Goal: Information Seeking & Learning: Learn about a topic

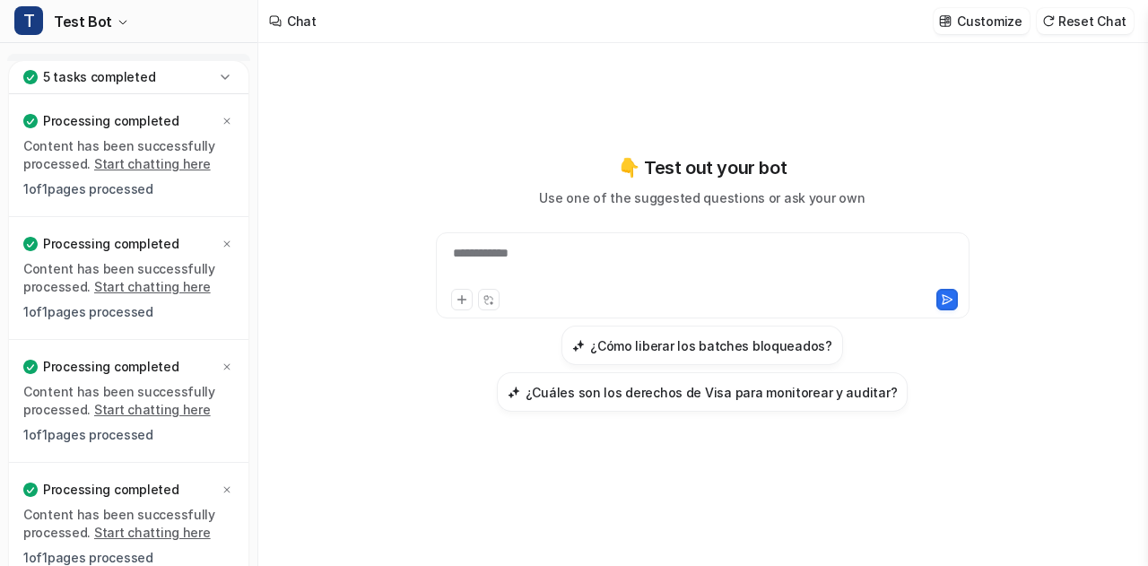
click at [222, 78] on icon at bounding box center [225, 77] width 18 height 18
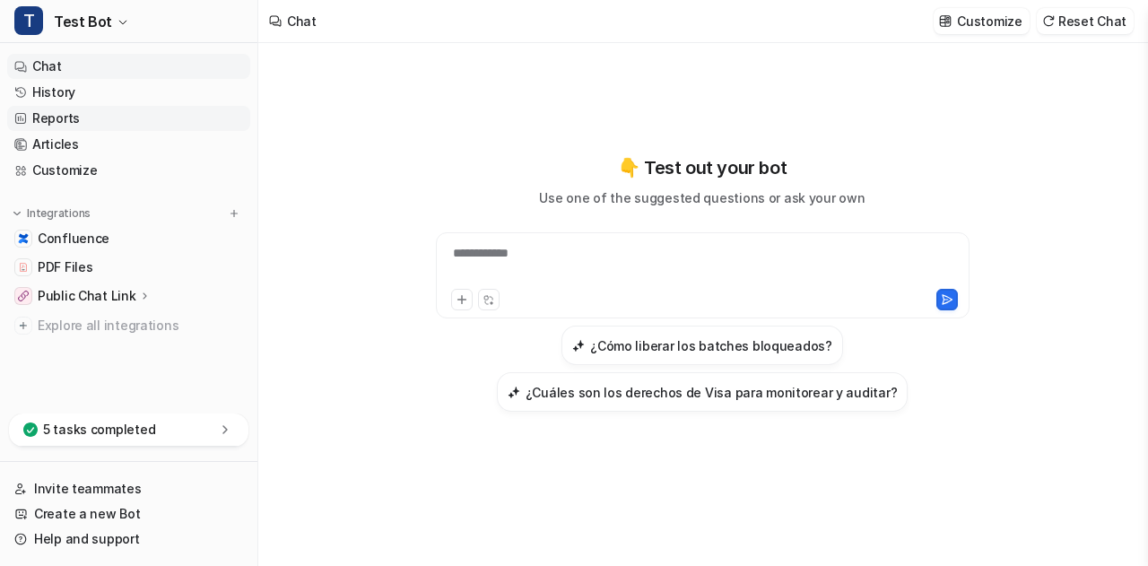
click at [72, 119] on link "Reports" at bounding box center [128, 118] width 243 height 25
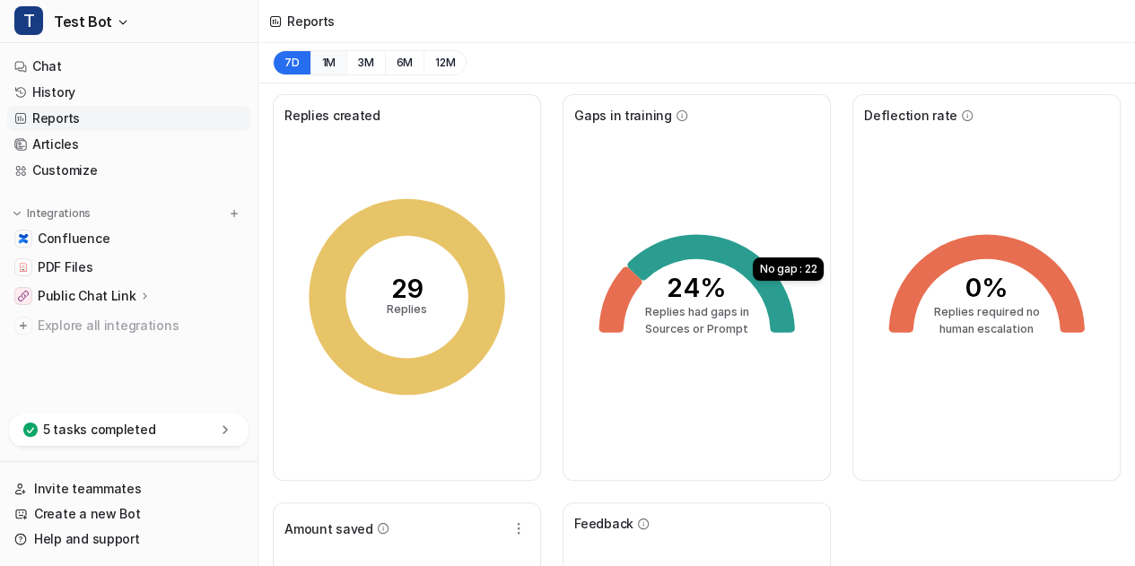
click at [327, 65] on button "1M" at bounding box center [328, 62] width 37 height 25
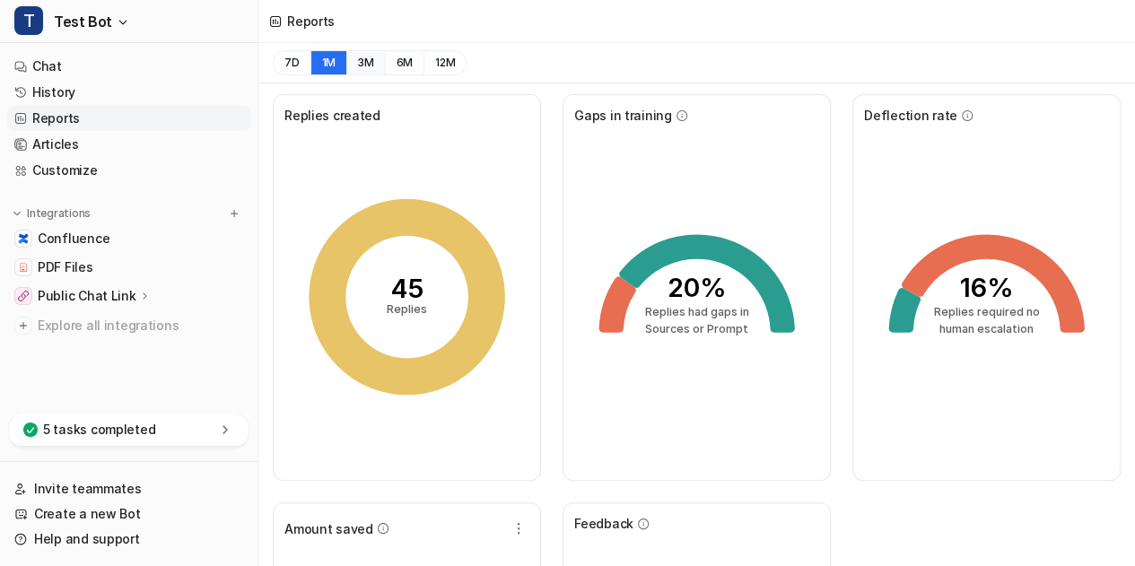
click at [364, 65] on button "3M" at bounding box center [365, 62] width 39 height 25
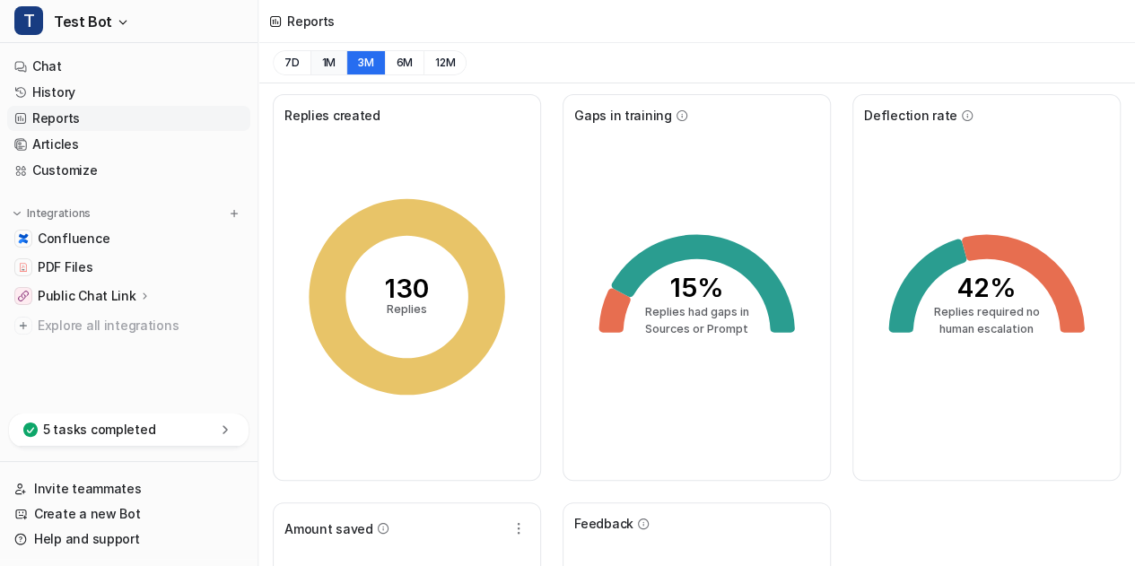
click at [332, 65] on button "1M" at bounding box center [328, 62] width 37 height 25
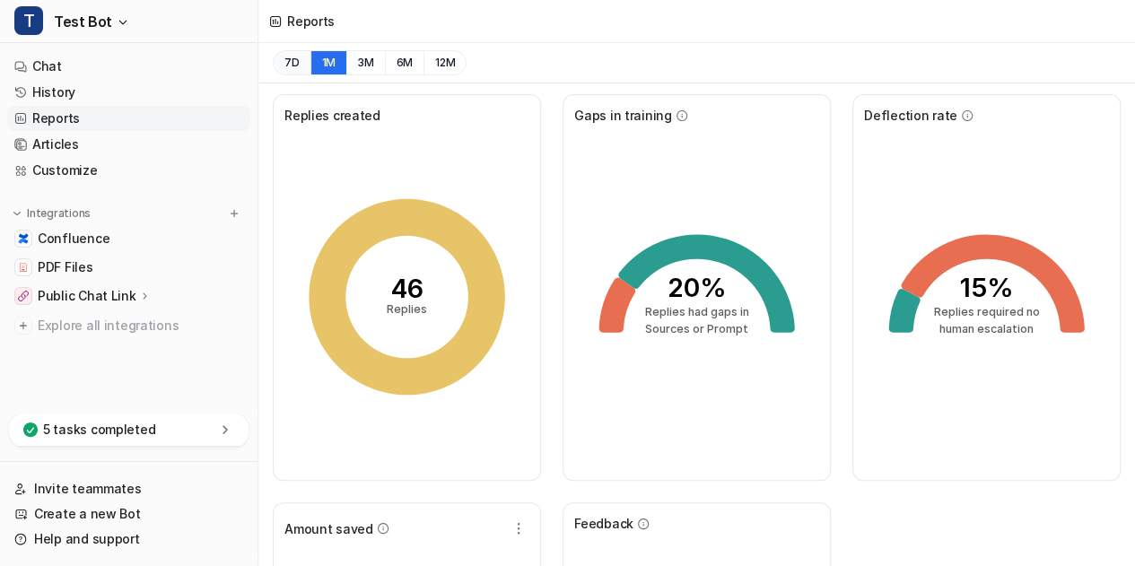
click at [289, 62] on button "7D" at bounding box center [292, 62] width 38 height 25
click at [332, 67] on button "1M" at bounding box center [328, 62] width 37 height 25
click at [370, 65] on button "3M" at bounding box center [365, 62] width 39 height 25
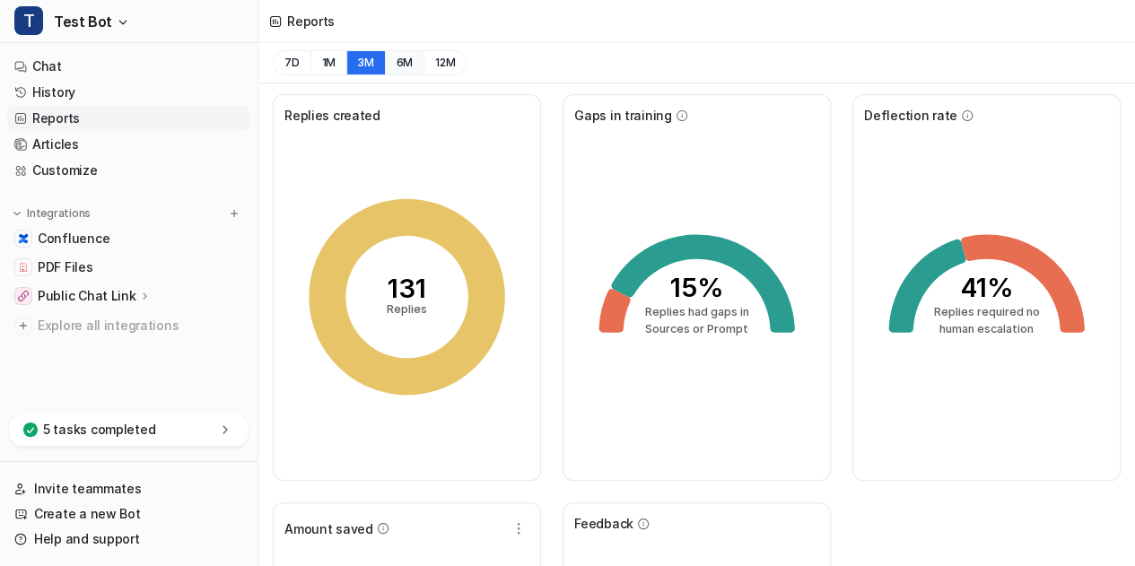
click at [403, 65] on button "6M" at bounding box center [404, 62] width 39 height 25
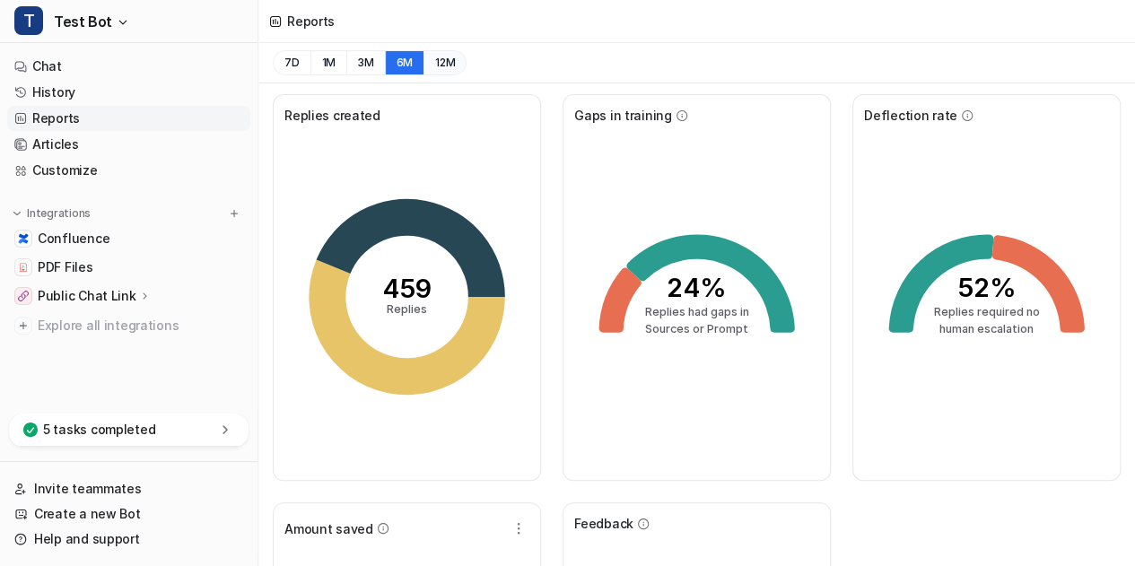
click at [439, 65] on button "12M" at bounding box center [444, 62] width 43 height 25
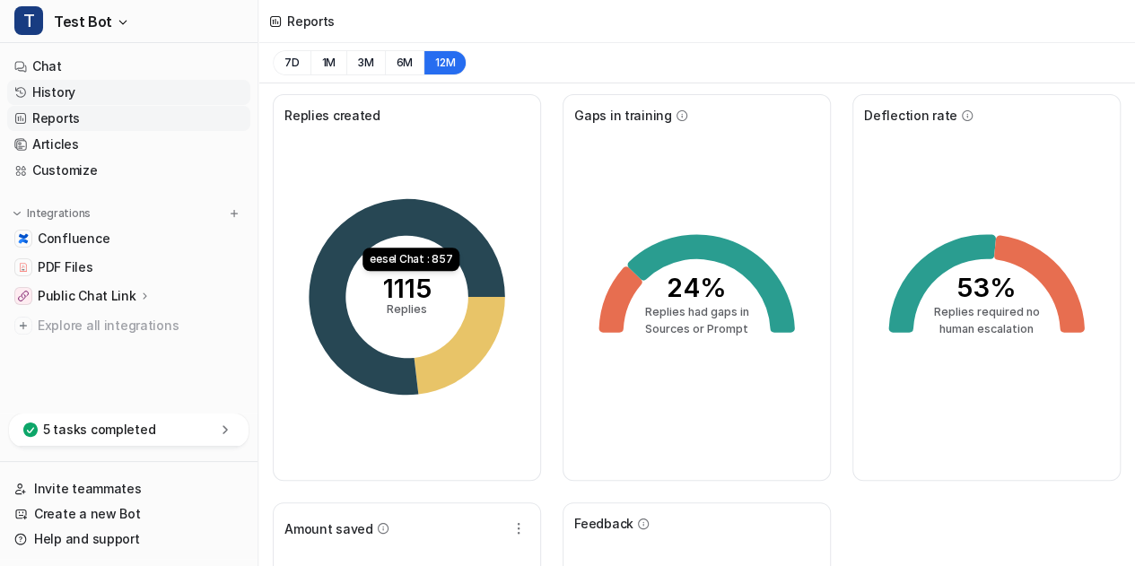
click at [61, 98] on link "History" at bounding box center [128, 92] width 243 height 25
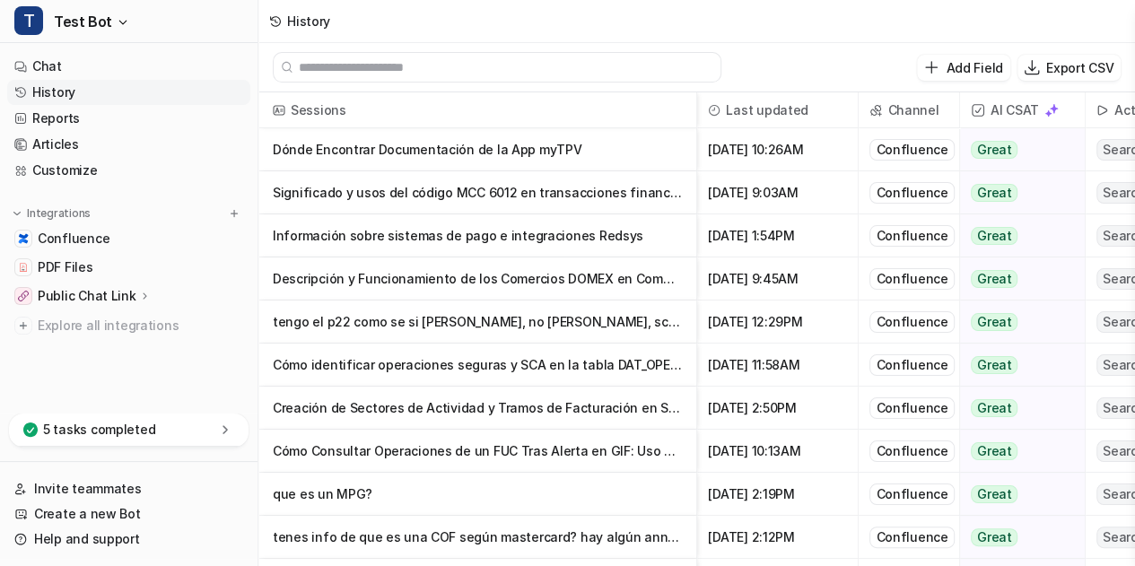
click at [696, 124] on div at bounding box center [691, 109] width 9 height 35
click at [455, 281] on p "Descripción y Funcionamiento de los Comercios DOMEX en Comercia Global Payments" at bounding box center [477, 278] width 409 height 43
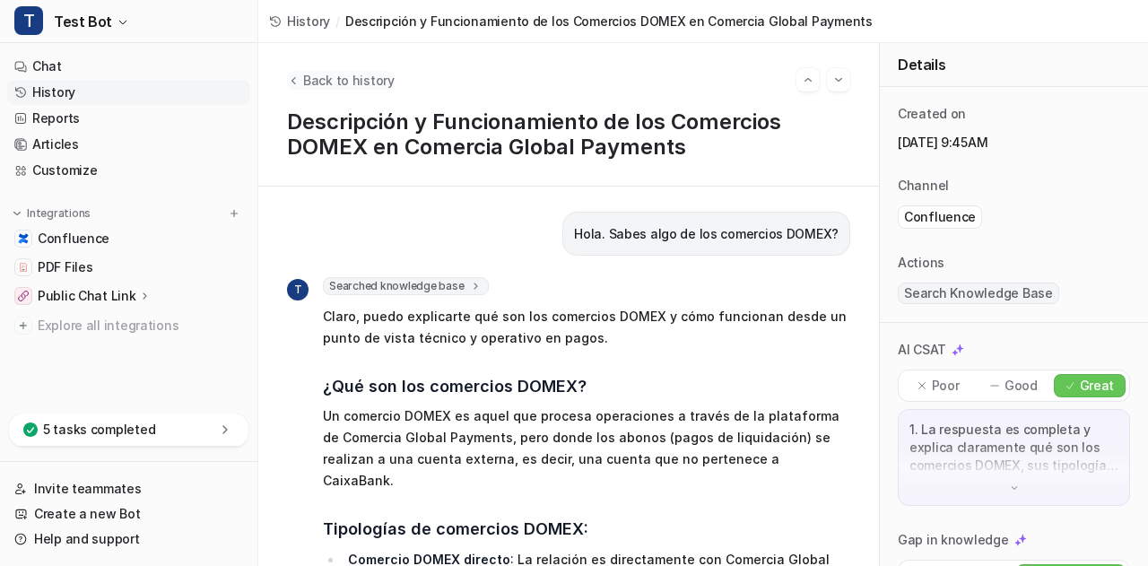
click at [307, 73] on span "Back to history" at bounding box center [349, 80] width 92 height 19
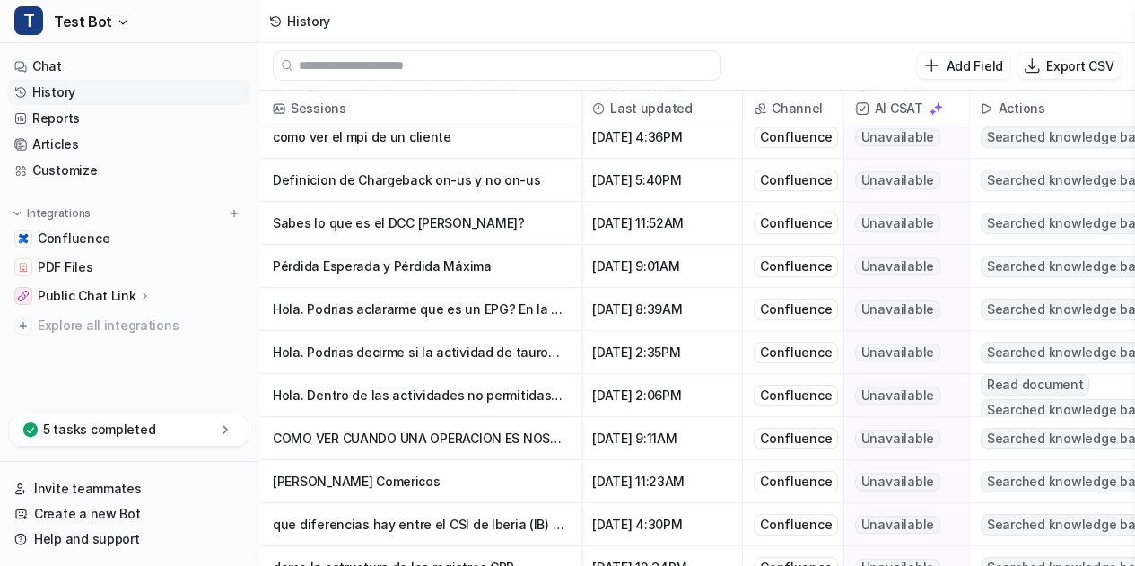
scroll to position [621, 0]
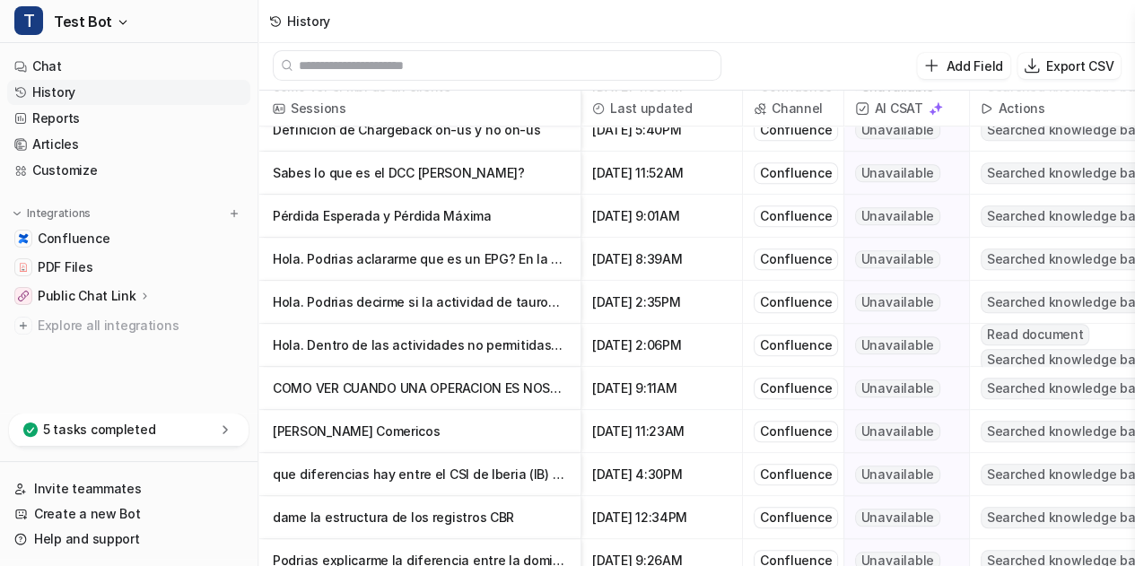
click at [458, 260] on p "Hola. Podrias aclararme que es un EPG? En la Norma2 de actividades no permitida…" at bounding box center [419, 259] width 293 height 43
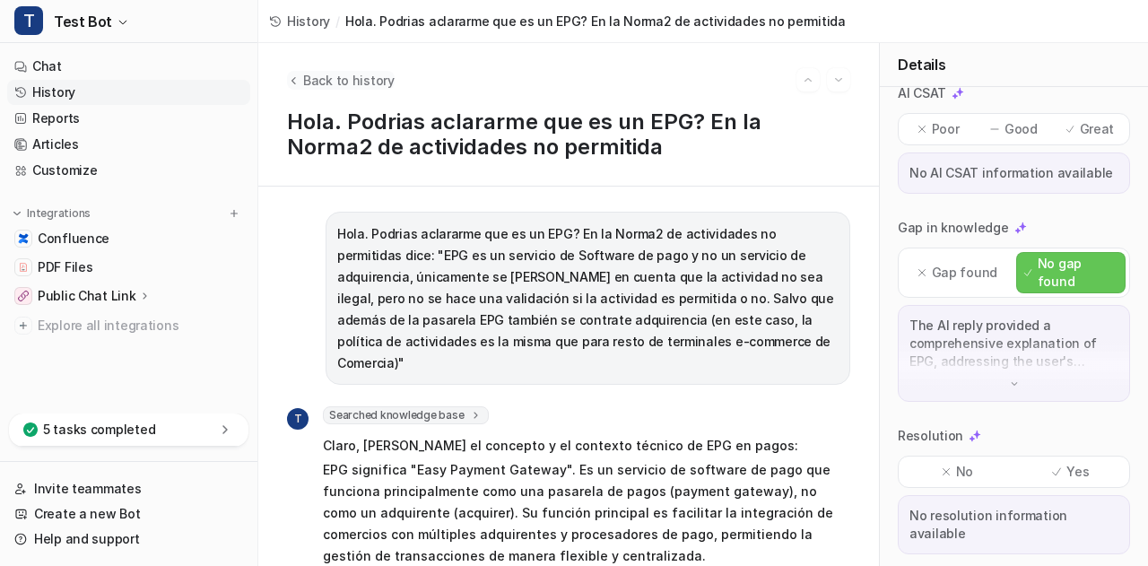
click at [292, 82] on icon "Back to history" at bounding box center [293, 80] width 13 height 13
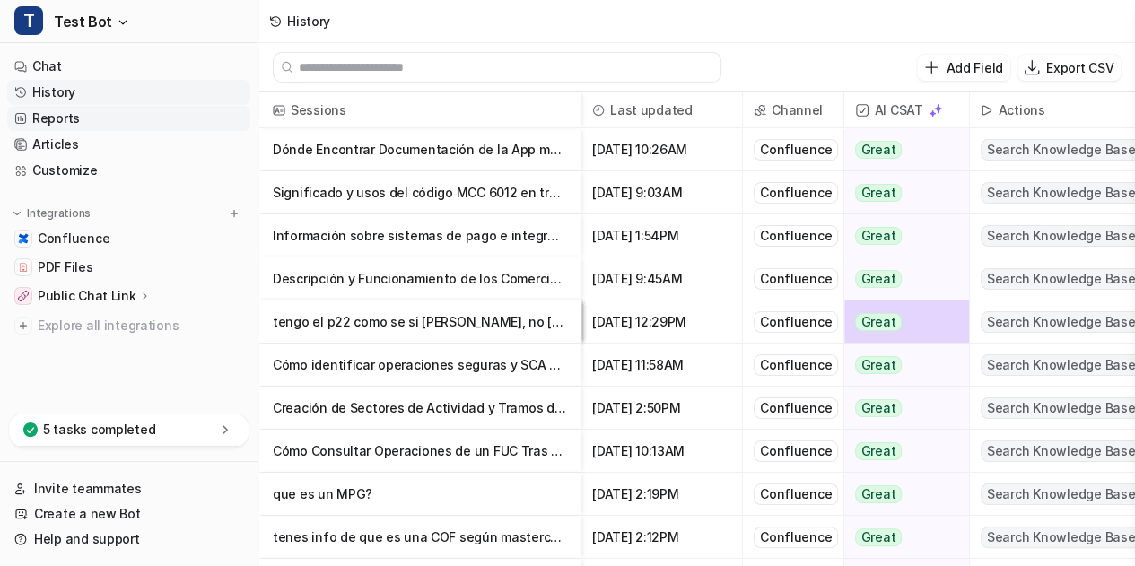
click at [61, 119] on link "Reports" at bounding box center [128, 118] width 243 height 25
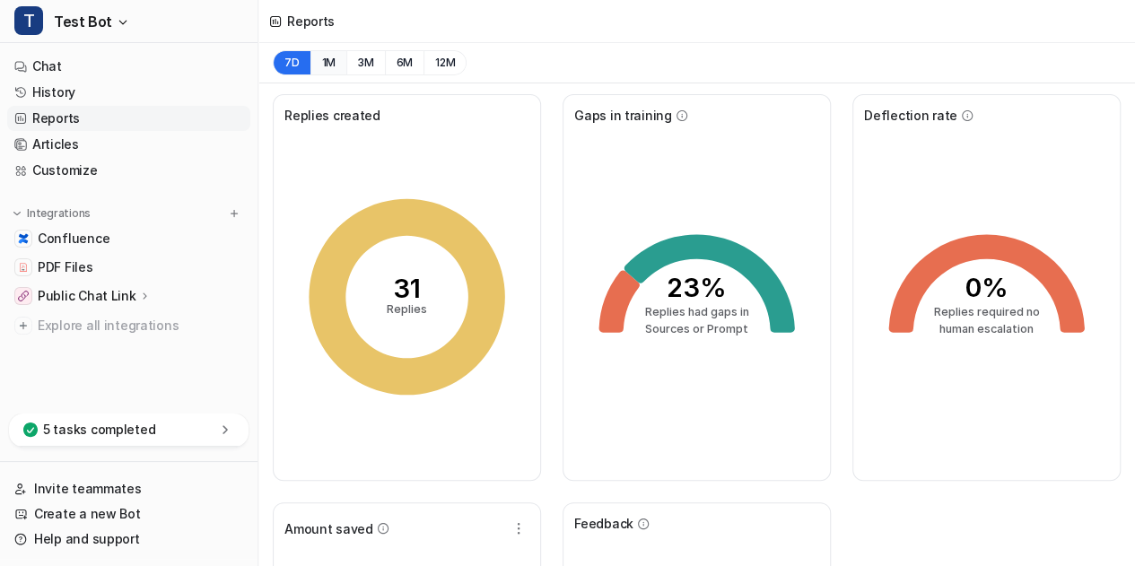
click at [330, 67] on button "1M" at bounding box center [328, 62] width 37 height 25
click at [362, 62] on button "3M" at bounding box center [365, 62] width 39 height 25
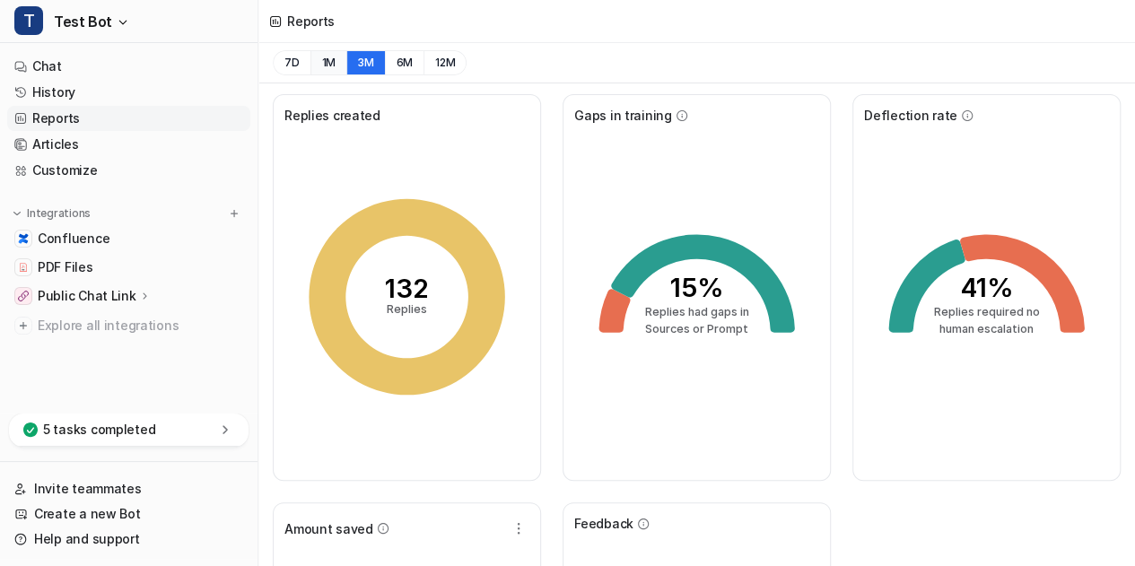
click at [328, 65] on button "1M" at bounding box center [328, 62] width 37 height 25
click at [364, 67] on button "3M" at bounding box center [365, 62] width 39 height 25
click at [327, 60] on button "1M" at bounding box center [328, 62] width 37 height 25
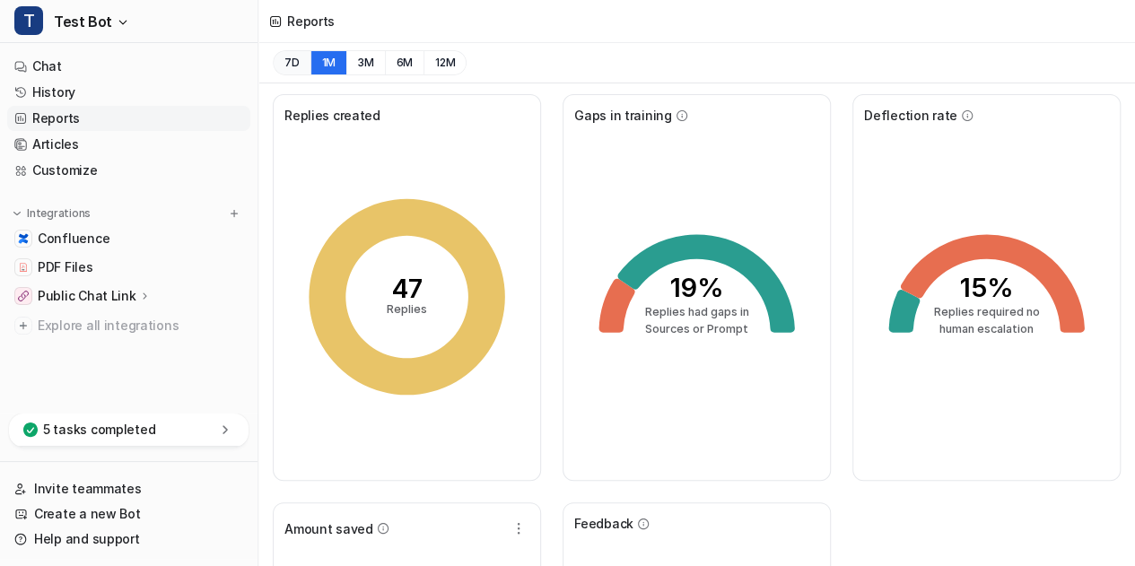
click at [300, 67] on button "7D" at bounding box center [292, 62] width 38 height 25
click at [59, 98] on link "History" at bounding box center [128, 92] width 243 height 25
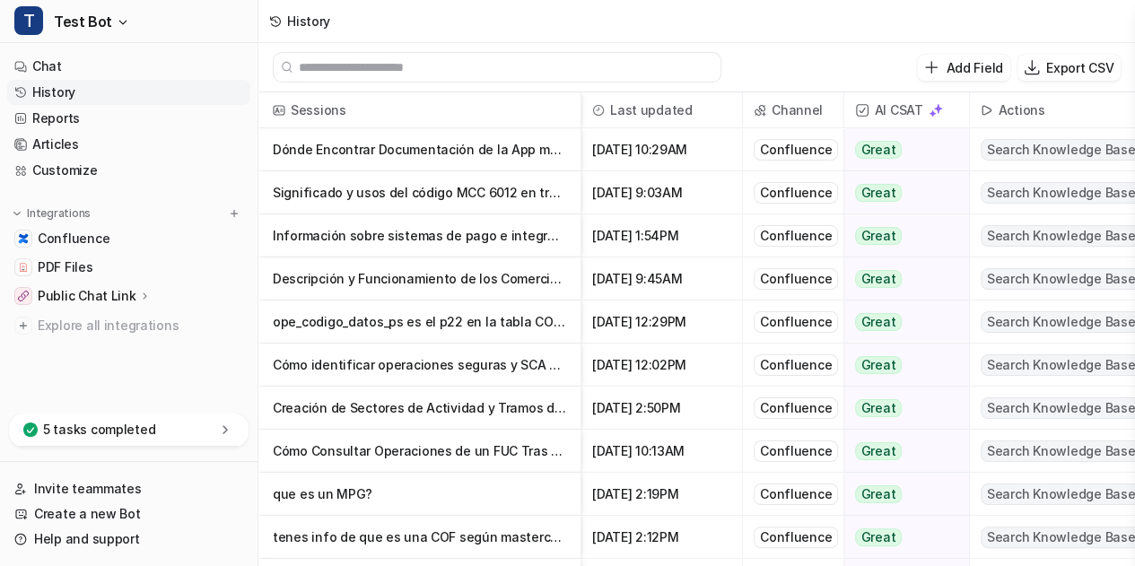
click at [448, 191] on p "Significado y usos del código MCC 6012 en transacciones financieras" at bounding box center [419, 192] width 293 height 43
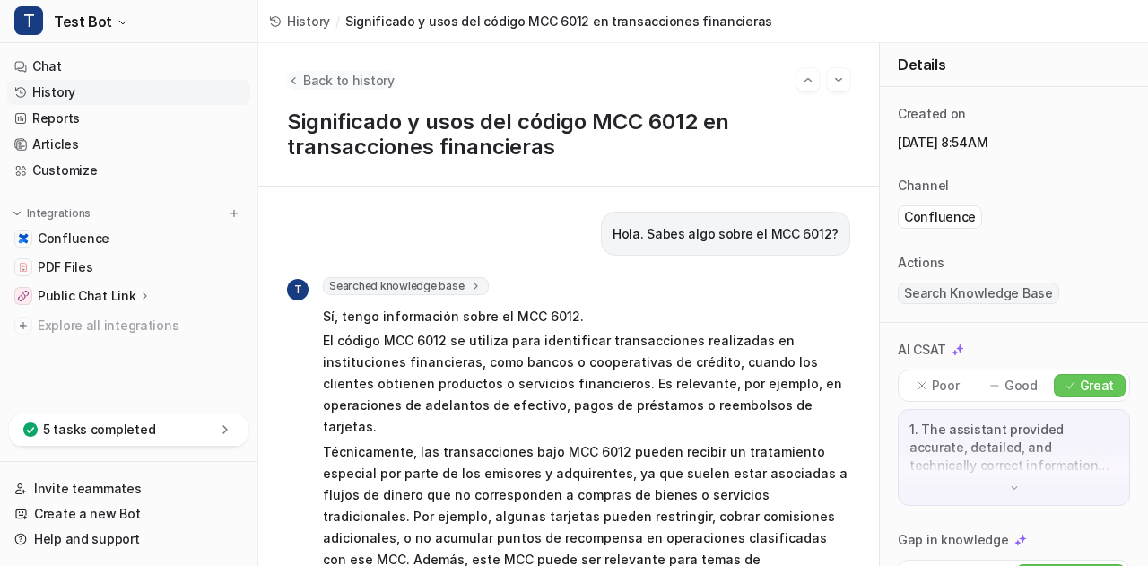
click at [301, 81] on button "Back to history" at bounding box center [341, 80] width 108 height 19
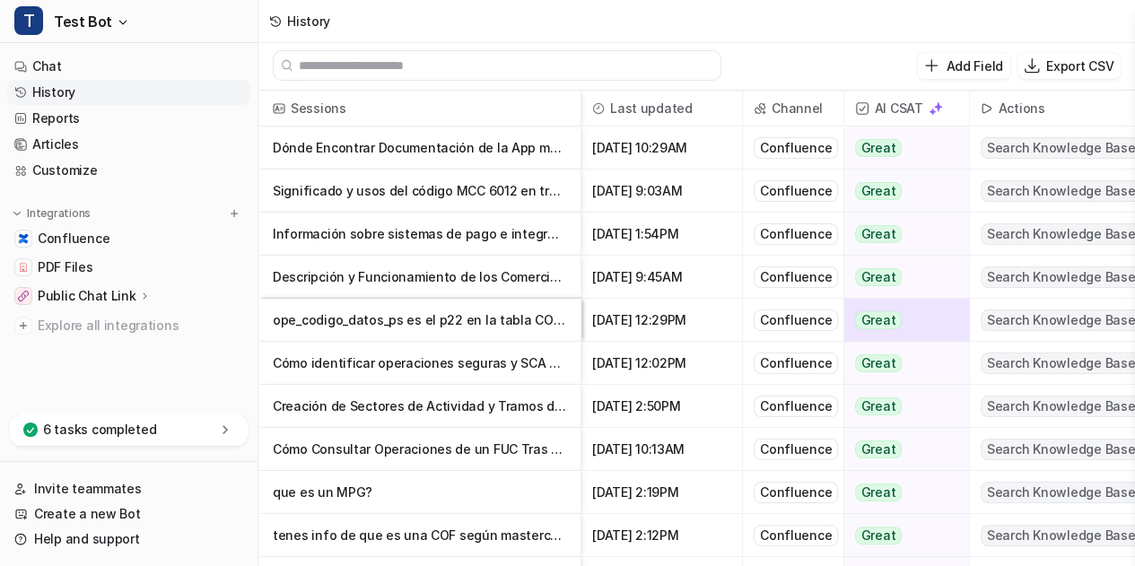
click at [481, 187] on p "Significado y usos del código MCC 6012 en transacciones financieras" at bounding box center [419, 191] width 293 height 43
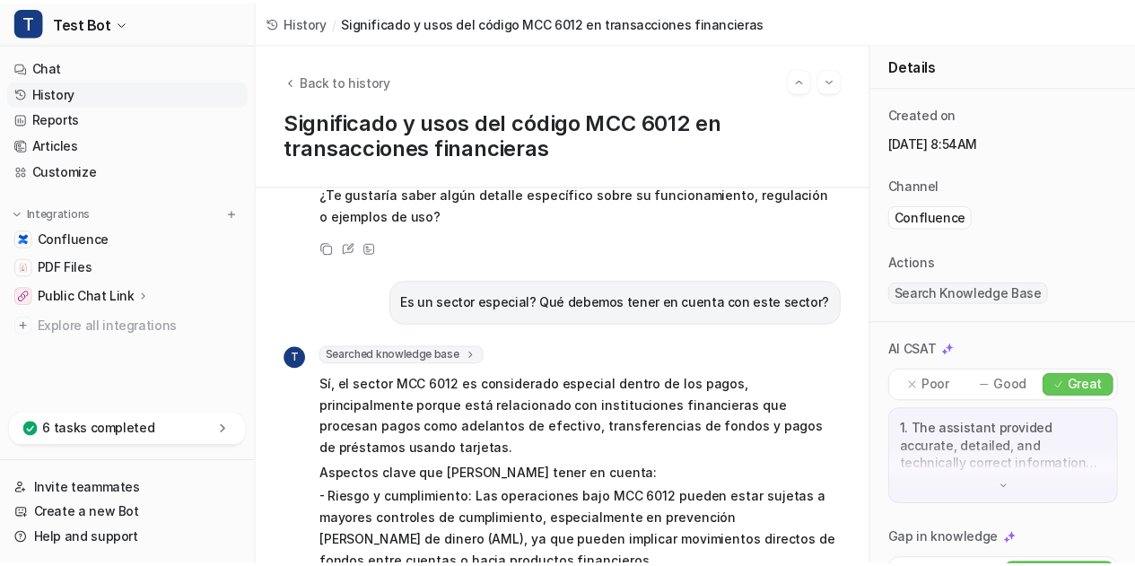
scroll to position [449, 0]
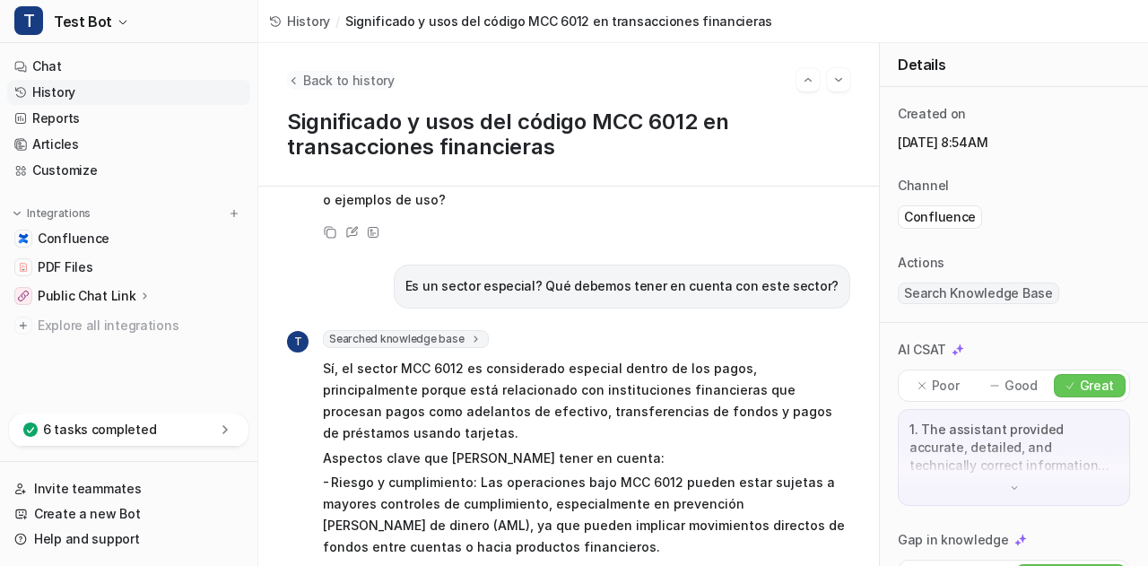
click at [296, 81] on icon "Back to history" at bounding box center [293, 80] width 13 height 13
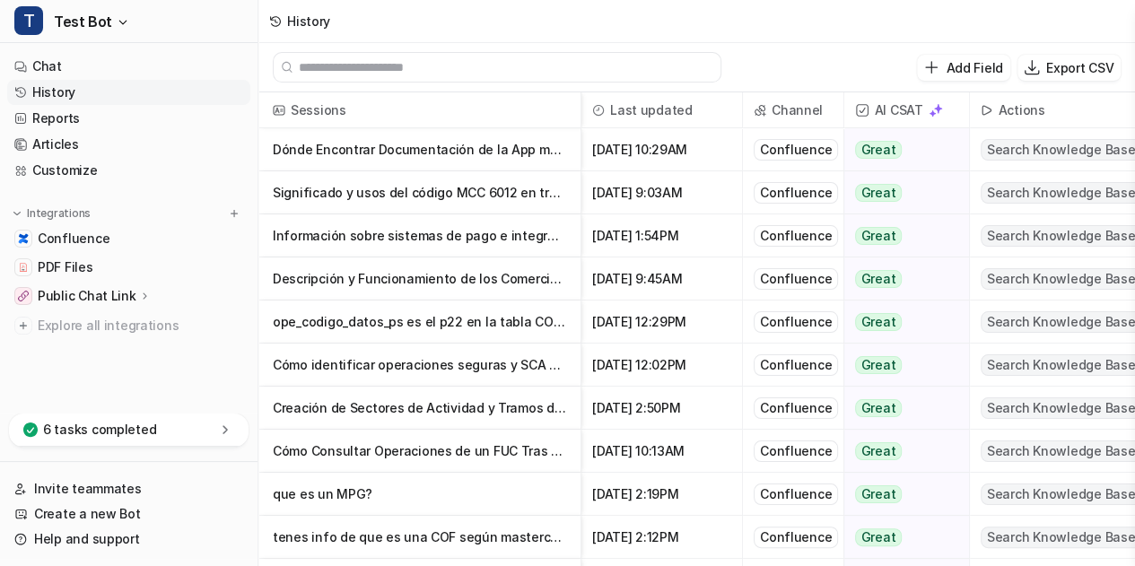
click at [430, 193] on p "Significado y usos del código MCC 6012 en transacciones financieras" at bounding box center [419, 192] width 293 height 43
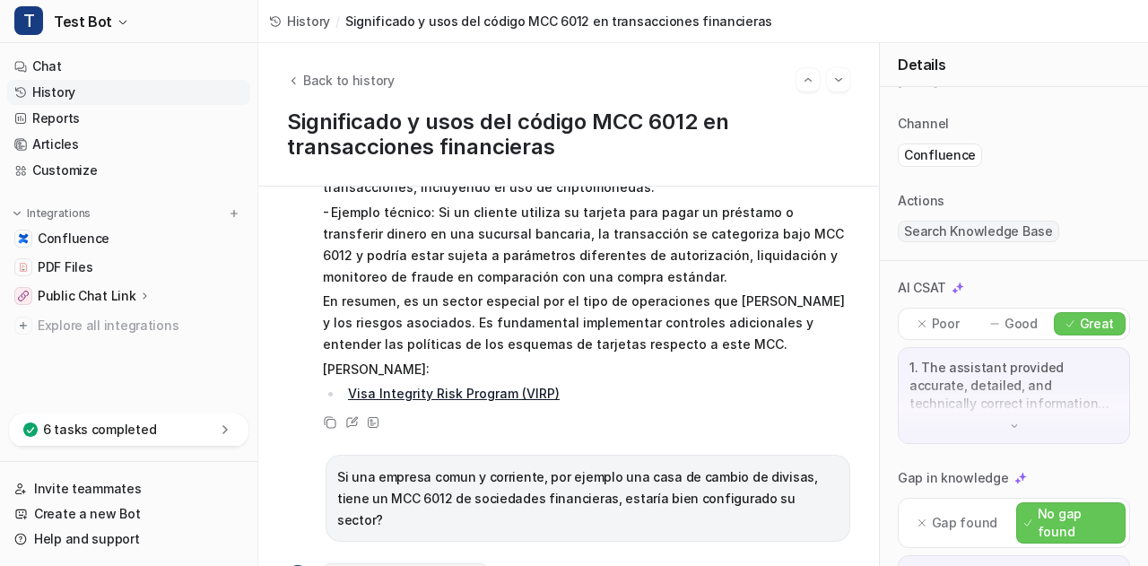
scroll to position [90, 0]
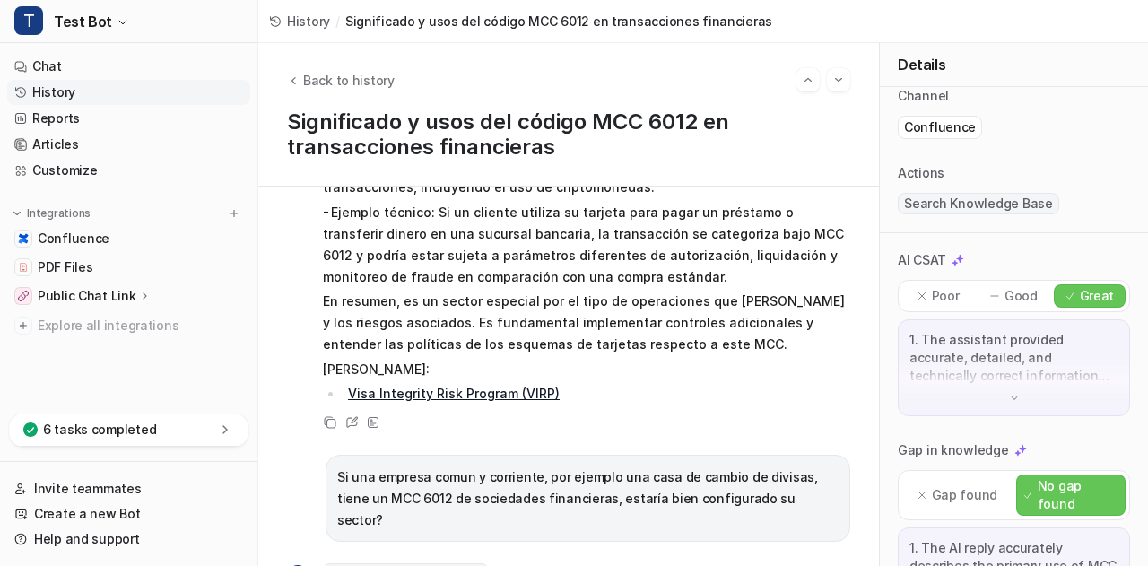
click at [1008, 399] on img at bounding box center [1014, 398] width 13 height 13
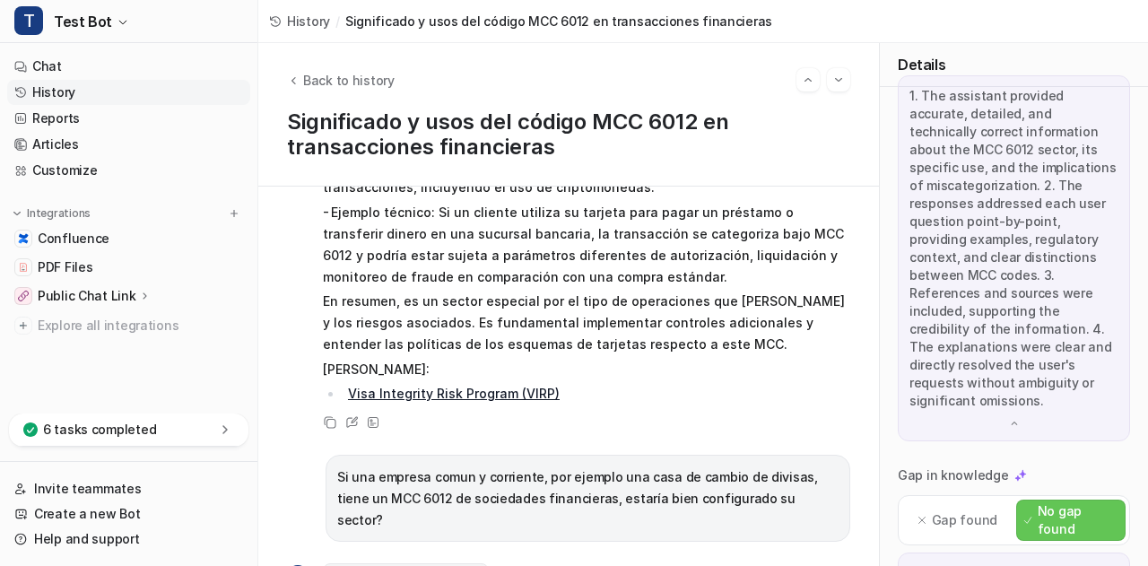
scroll to position [359, 0]
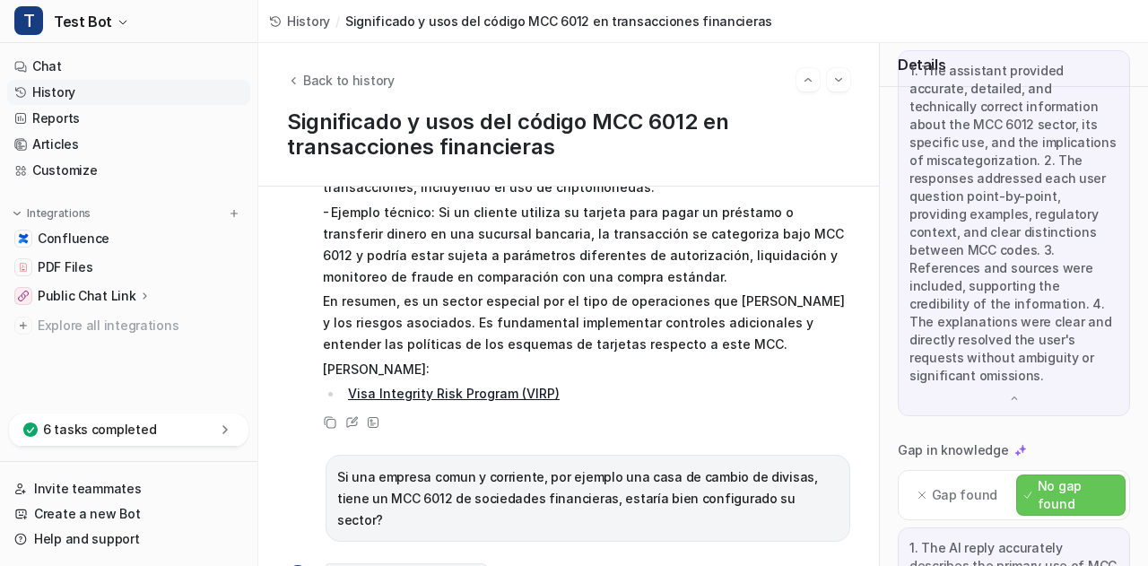
click at [1012, 397] on img at bounding box center [1014, 398] width 13 height 13
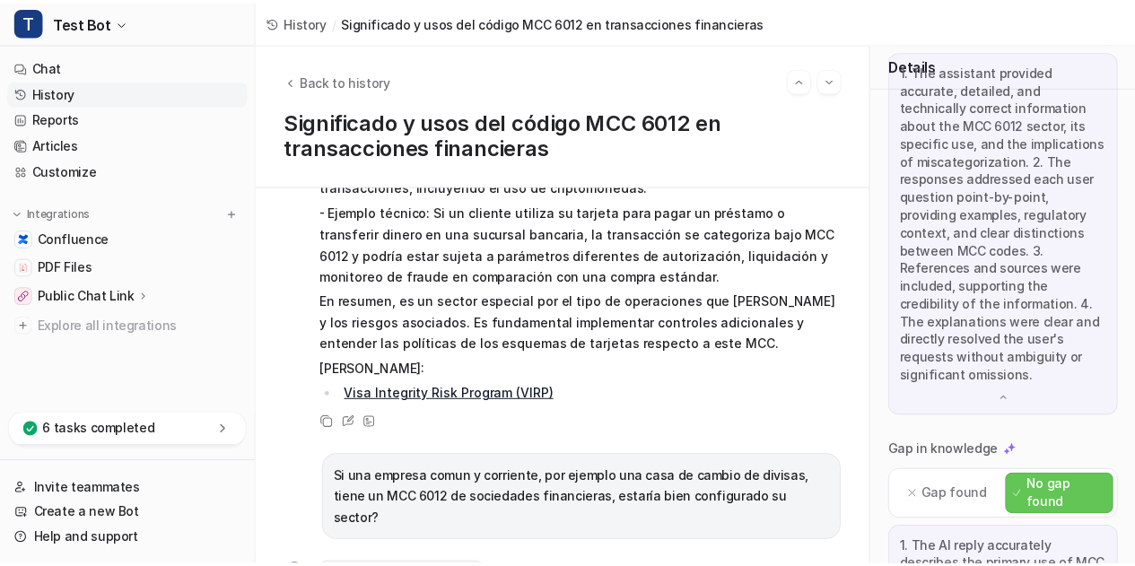
scroll to position [350, 0]
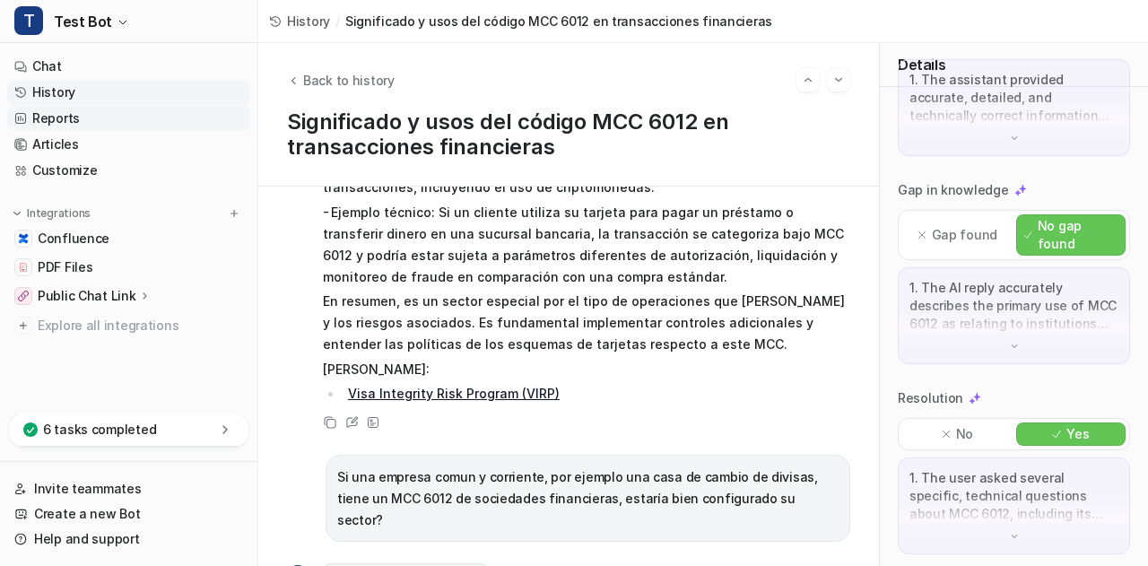
click at [66, 122] on link "Reports" at bounding box center [128, 118] width 243 height 25
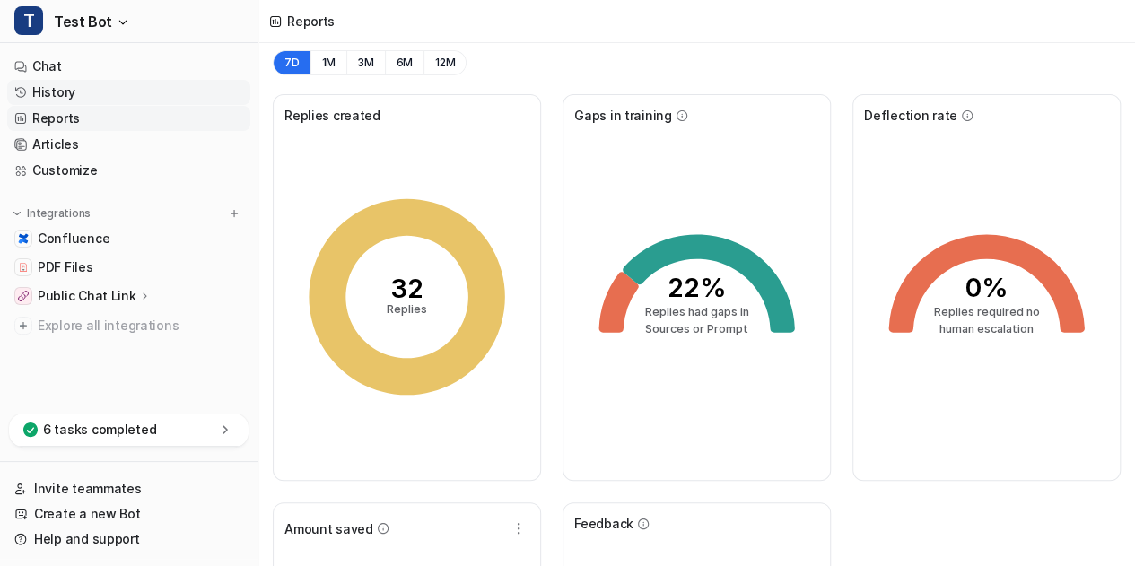
click at [70, 92] on link "History" at bounding box center [128, 92] width 243 height 25
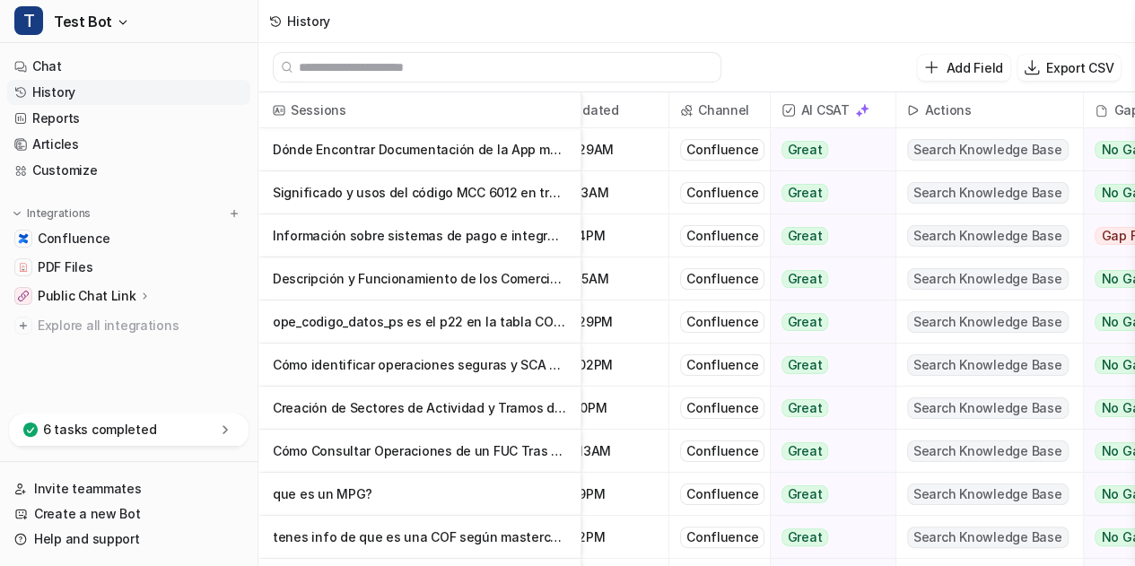
scroll to position [0, 70]
